Goal: Find specific page/section: Find specific page/section

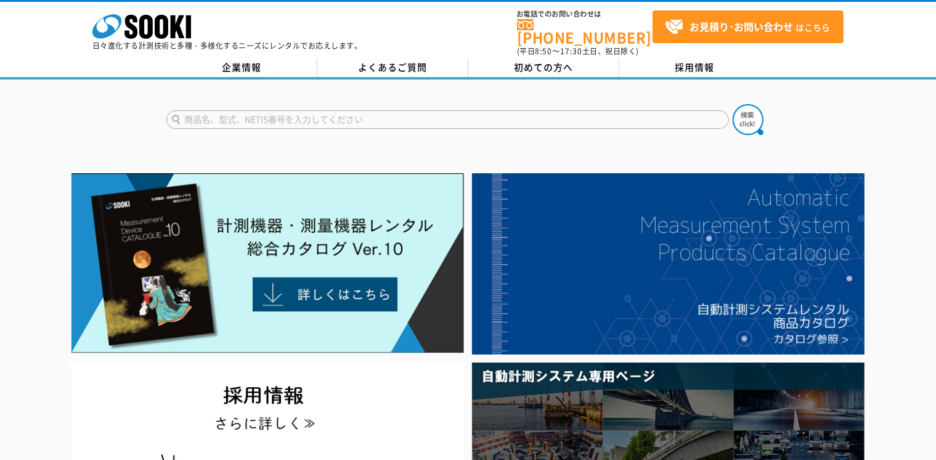
click at [544, 110] on input "text" at bounding box center [447, 119] width 563 height 18
type input "3665"
click at [733, 104] on button at bounding box center [748, 119] width 31 height 31
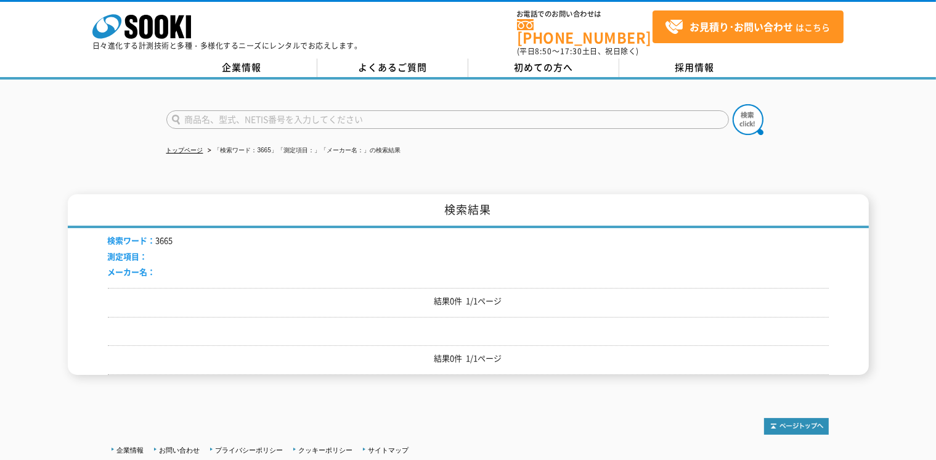
click at [279, 111] on input "text" at bounding box center [447, 119] width 563 height 18
type input "LIQ"
click at [733, 104] on button at bounding box center [748, 119] width 31 height 31
